Goal: Information Seeking & Learning: Find specific fact

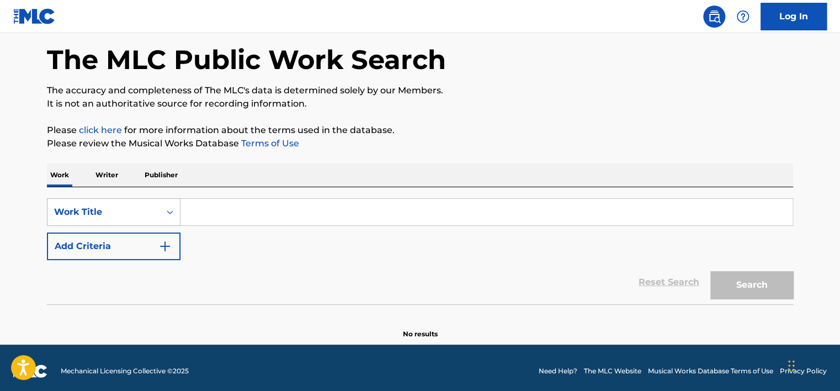
click at [109, 226] on div "Work Title" at bounding box center [114, 212] width 134 height 28
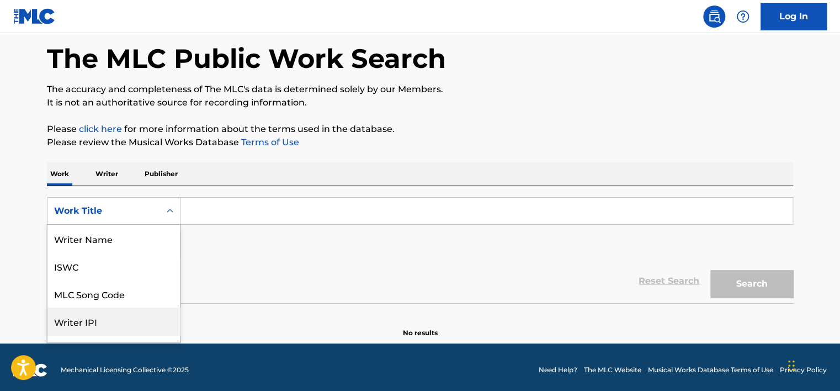
scroll to position [55, 0]
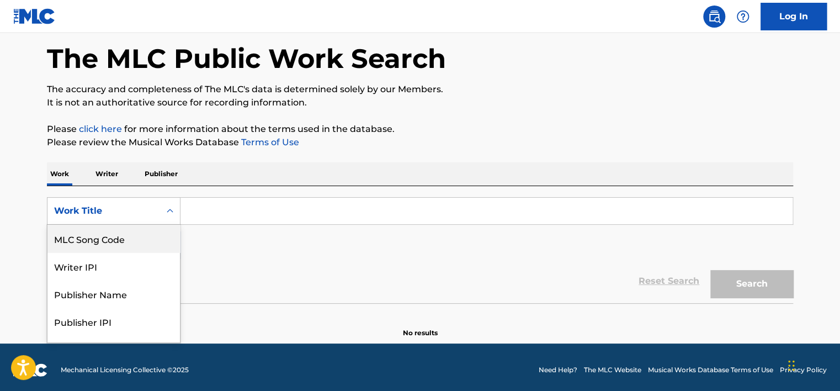
click at [113, 249] on div "MLC Song Code" at bounding box center [113, 239] width 132 height 28
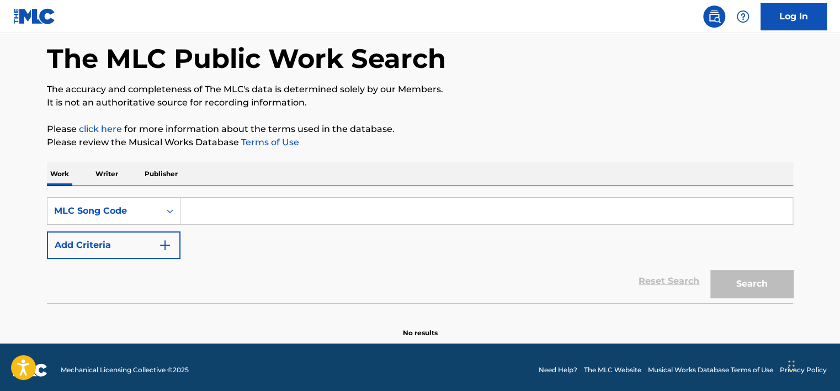
click at [274, 209] on input "Search Form" at bounding box center [486, 211] width 612 height 26
paste input "OL7GV8"
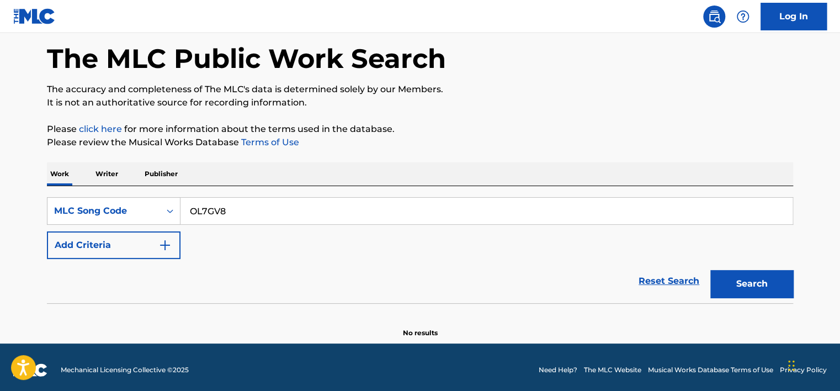
type input "OL7GV8"
click at [792, 284] on div "The MLC Public Work Search The accuracy and completeness of The MLC's data is d…" at bounding box center [420, 175] width 773 height 326
click at [771, 283] on button "Search" at bounding box center [751, 284] width 83 height 28
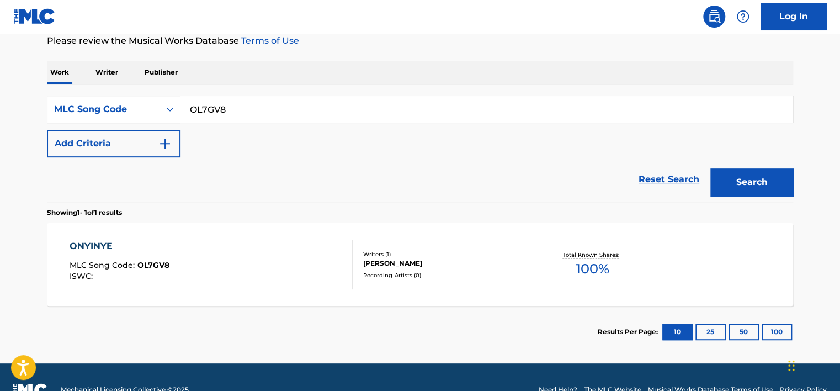
scroll to position [159, 0]
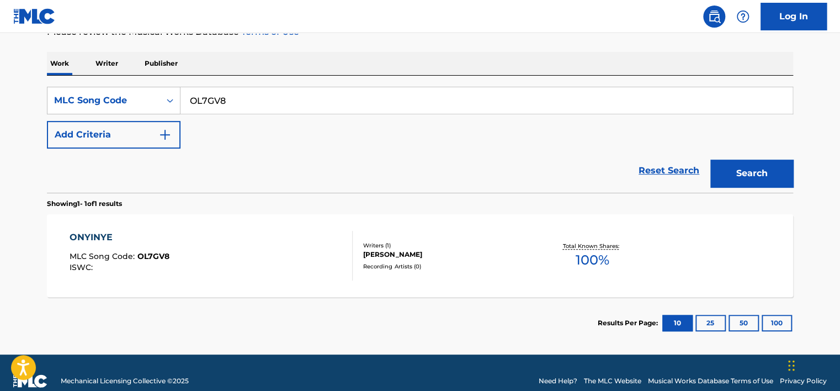
click at [250, 97] on input "OL7GV8" at bounding box center [486, 100] width 612 height 26
click at [780, 171] on button "Search" at bounding box center [751, 173] width 83 height 28
